Goal: Task Accomplishment & Management: Manage account settings

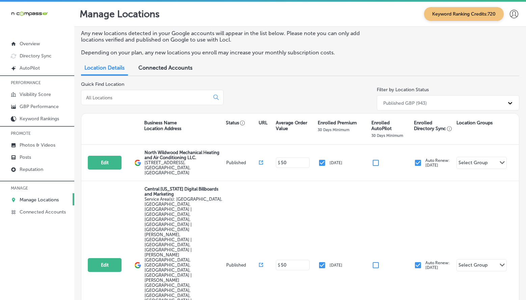
click at [513, 18] on div at bounding box center [514, 14] width 14 height 14
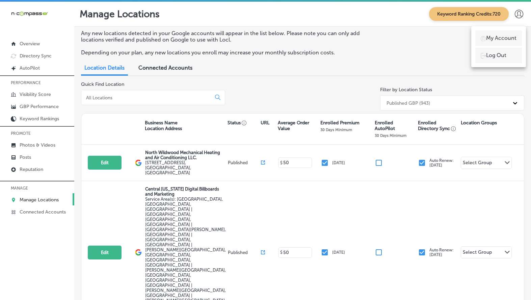
click at [507, 30] on li "My Account" at bounding box center [498, 38] width 47 height 16
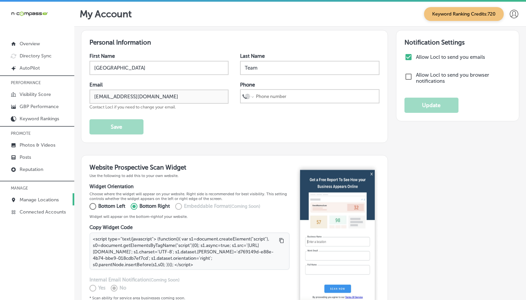
click at [44, 197] on p "Manage Locations" at bounding box center [39, 200] width 39 height 6
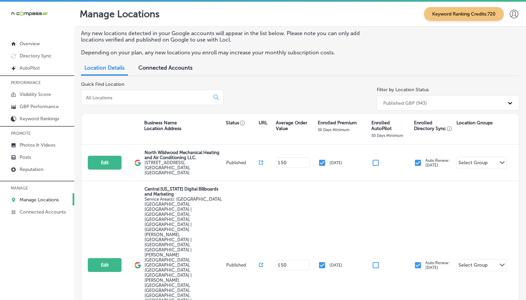
click at [393, 105] on div "Published GBP (943)" at bounding box center [405, 103] width 44 height 6
click at [383, 118] on div "Published GBP (943)" at bounding box center [448, 119] width 142 height 11
click at [432, 102] on div "Published GBP (943)" at bounding box center [442, 102] width 124 height 11
click at [336, 99] on div "Quick Find Location Filter by Location Status option Published GBP (943), selec…" at bounding box center [300, 97] width 438 height 32
click at [469, 103] on div "Published GBP (943)" at bounding box center [442, 102] width 124 height 11
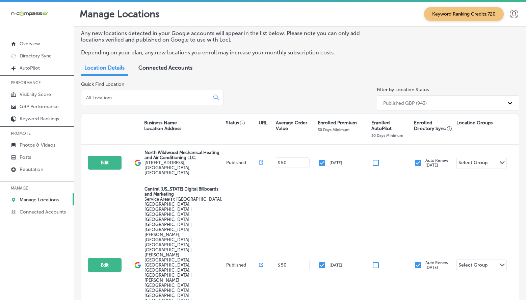
click at [510, 16] on icon at bounding box center [514, 14] width 8 height 8
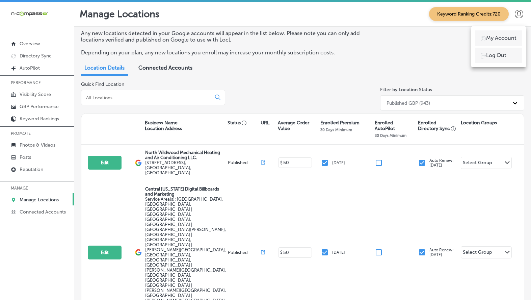
click at [499, 34] on p "My Account" at bounding box center [501, 38] width 30 height 8
